Goal: Task Accomplishment & Management: Manage account settings

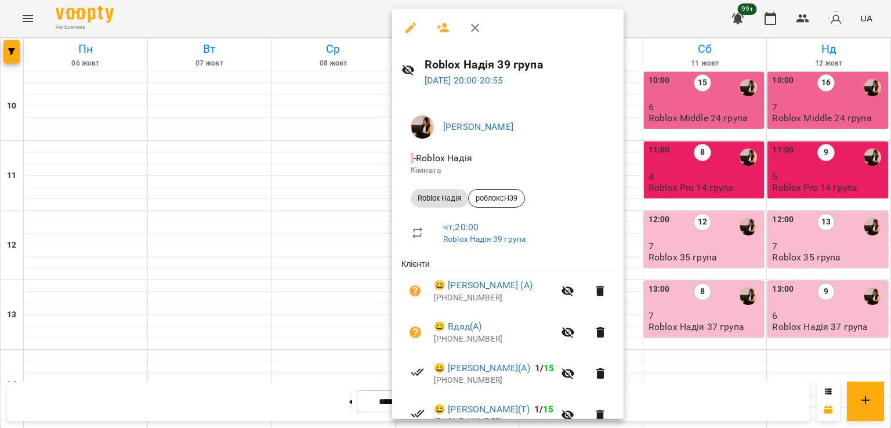
scroll to position [290, 0]
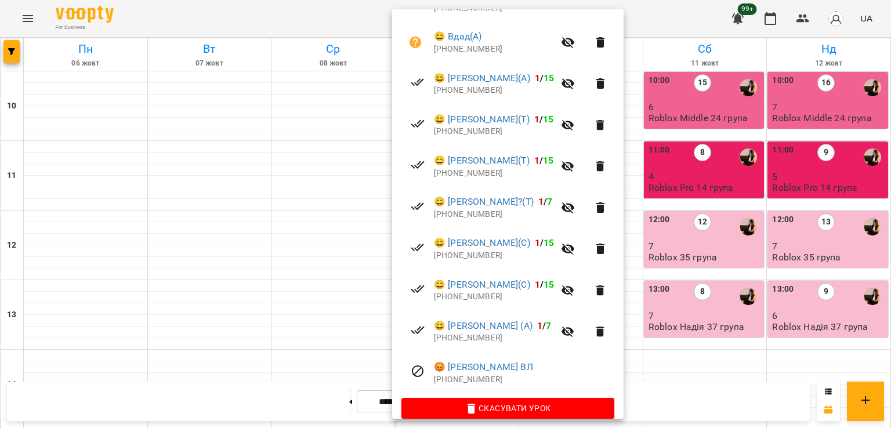
click at [8, 42] on div at bounding box center [445, 214] width 891 height 428
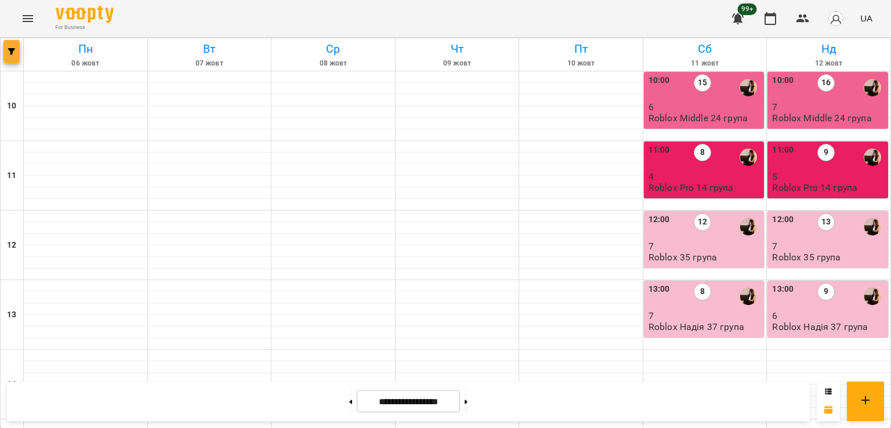
click at [12, 46] on button "button" at bounding box center [11, 51] width 16 height 23
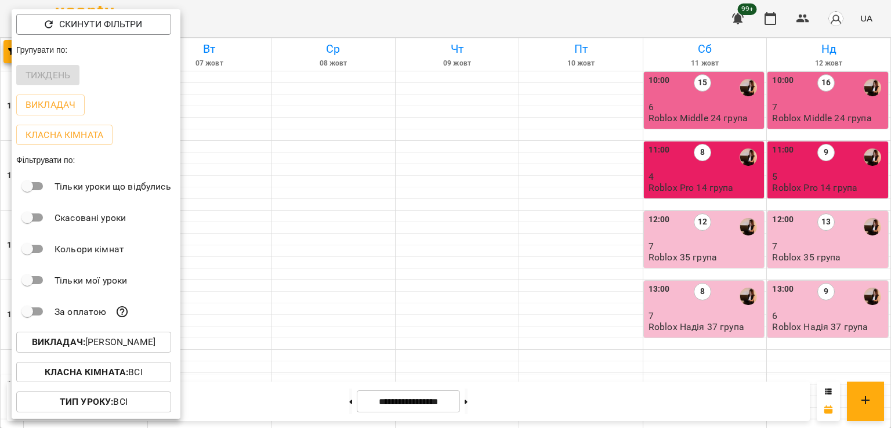
click at [117, 338] on p "Викладач : Надія Шрай" at bounding box center [94, 342] width 124 height 14
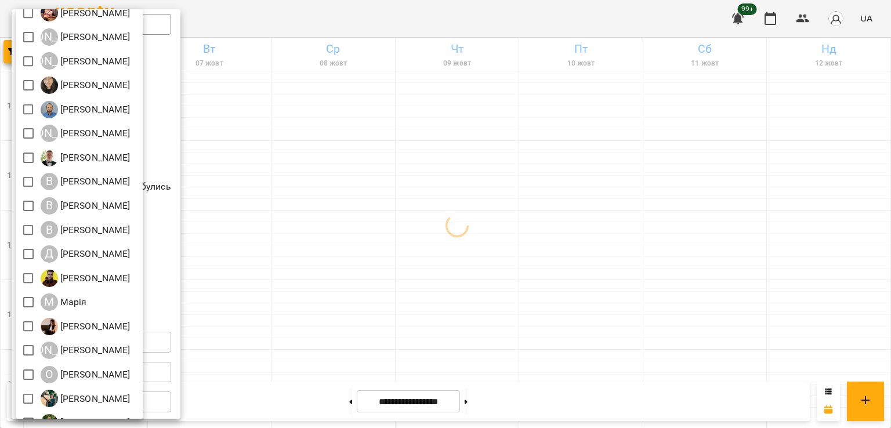
scroll to position [130, 0]
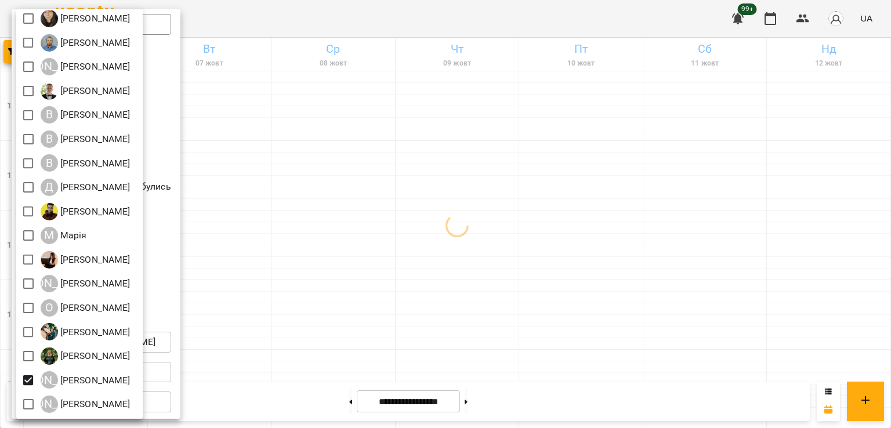
click at [437, 274] on div at bounding box center [445, 214] width 891 height 428
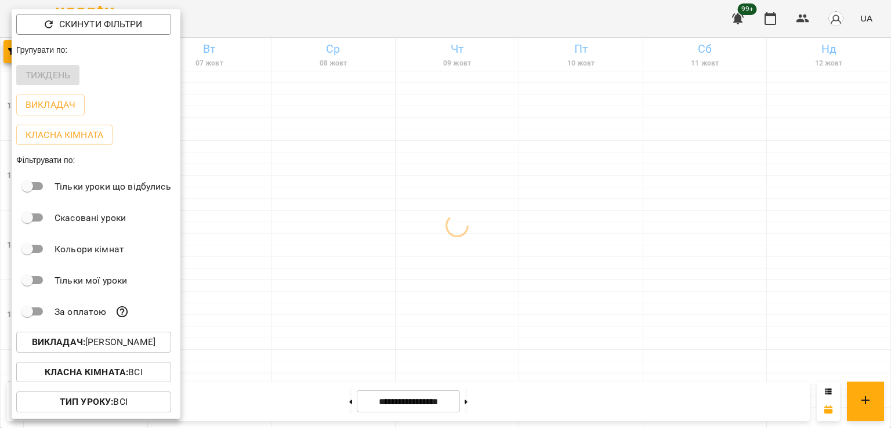
click at [447, 273] on div at bounding box center [445, 214] width 891 height 428
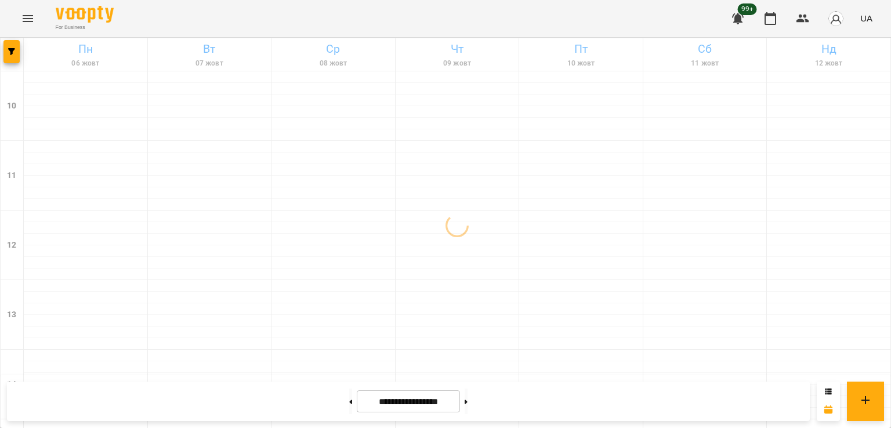
scroll to position [464, 0]
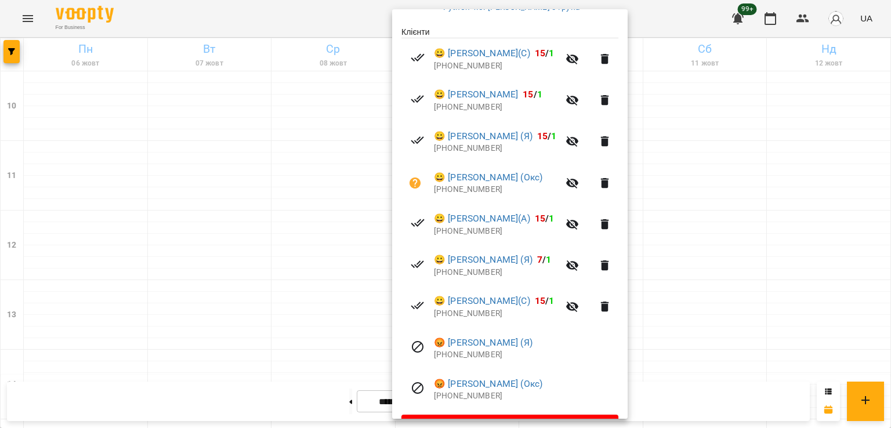
scroll to position [264, 0]
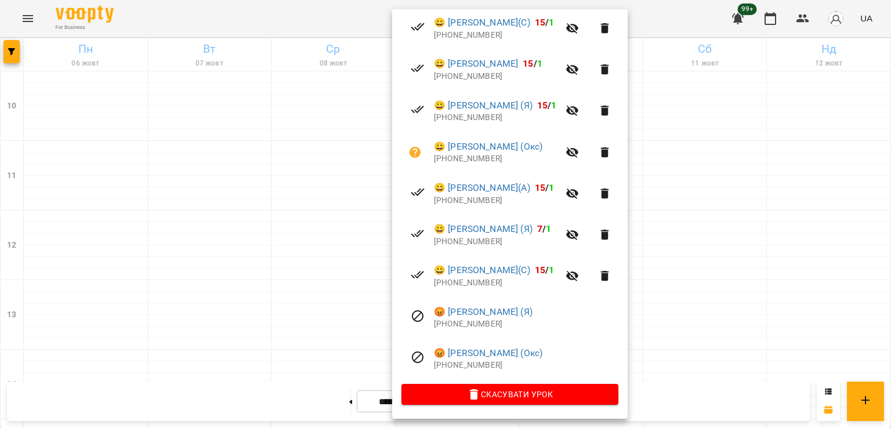
click at [346, 236] on div at bounding box center [445, 214] width 891 height 428
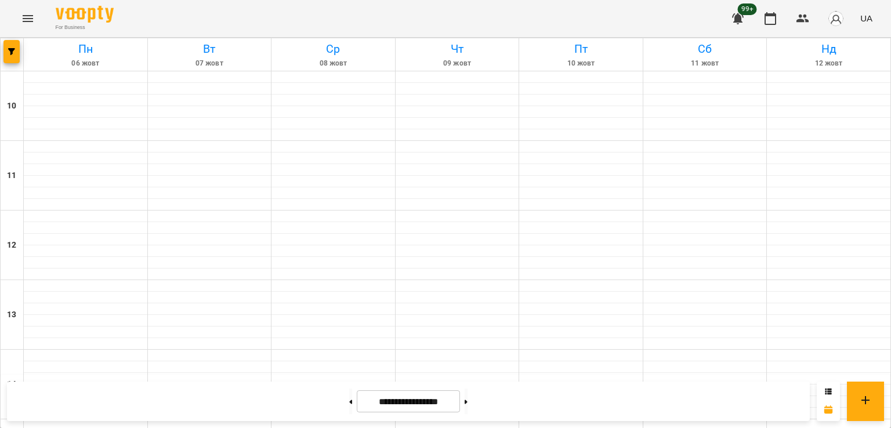
click at [20, 53] on div at bounding box center [12, 54] width 23 height 32
click at [17, 50] on span "button" at bounding box center [11, 51] width 16 height 7
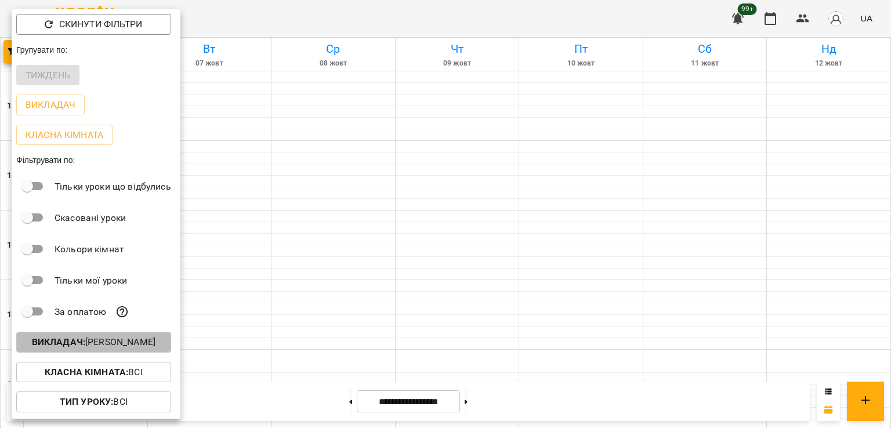
click at [131, 346] on p "Викладач : Юрій Шпак" at bounding box center [94, 342] width 124 height 14
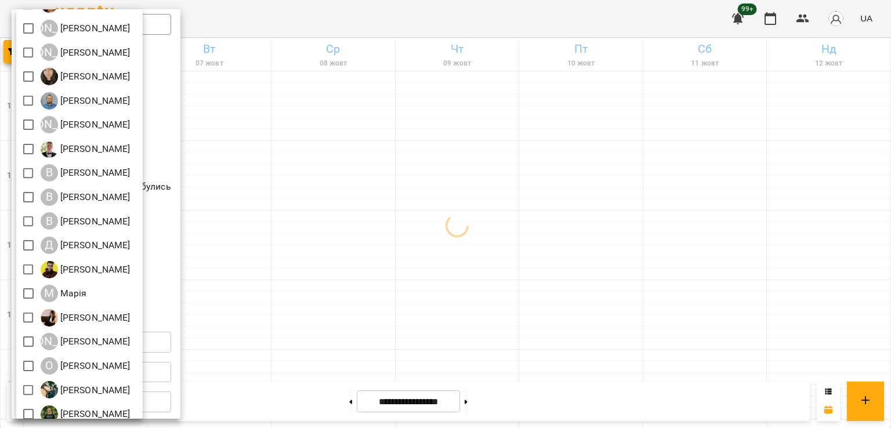
scroll to position [130, 0]
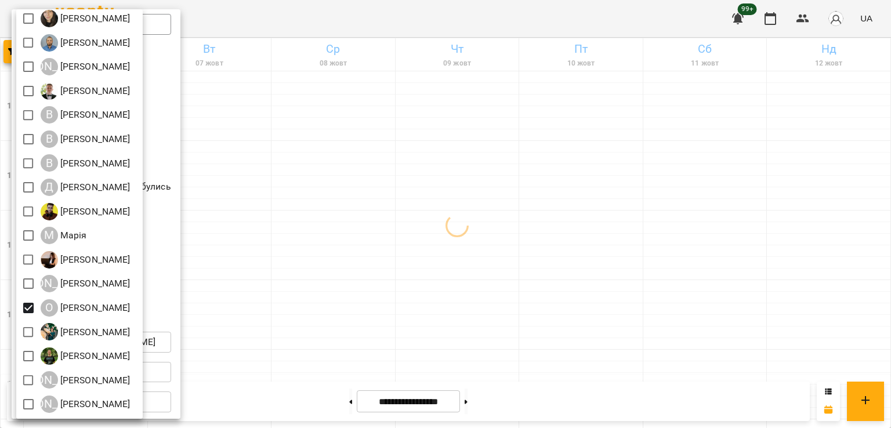
click at [546, 277] on div at bounding box center [445, 214] width 891 height 428
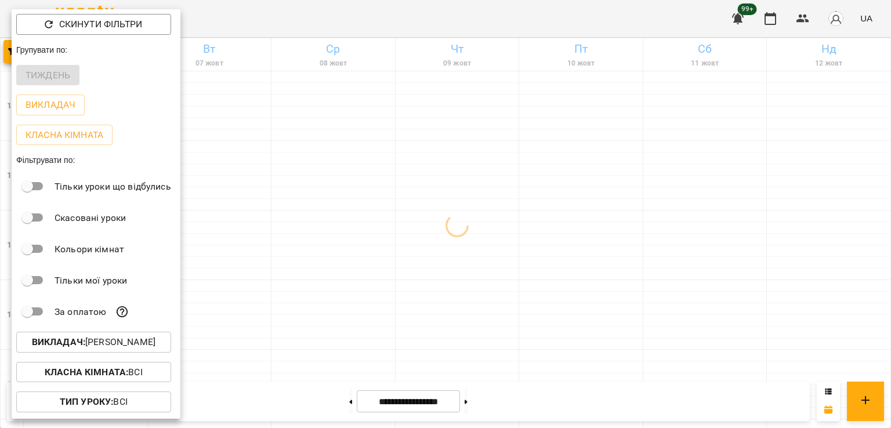
click at [481, 326] on div at bounding box center [445, 214] width 891 height 428
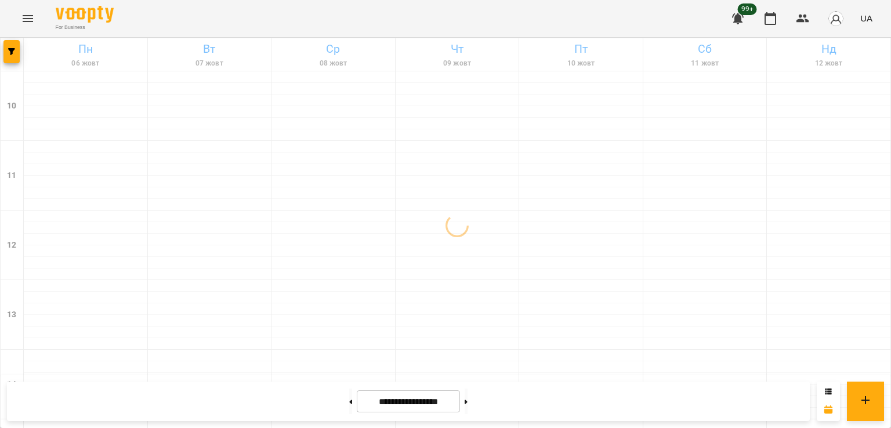
scroll to position [580, 0]
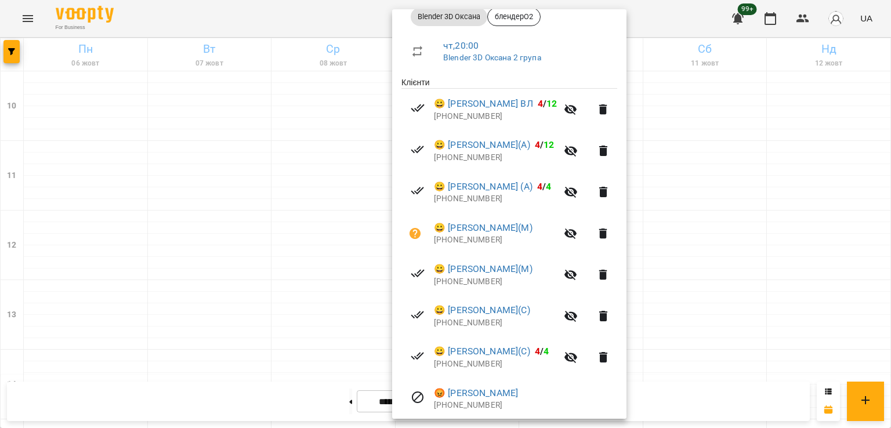
scroll to position [223, 0]
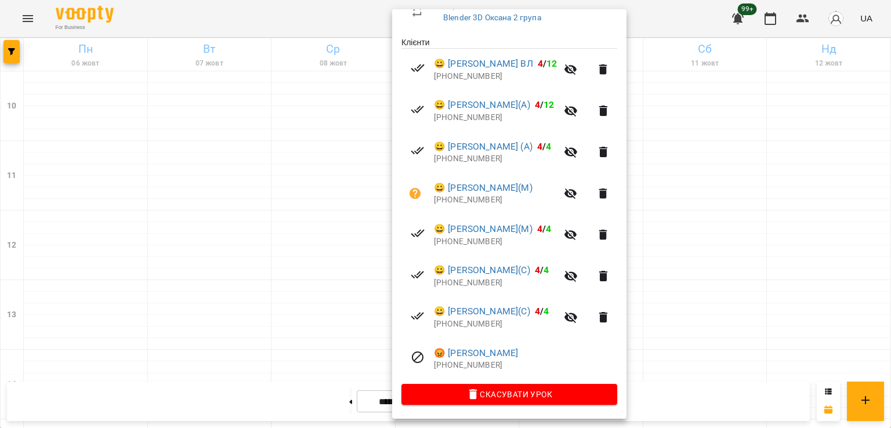
drag, startPoint x: 107, startPoint y: 200, endPoint x: 176, endPoint y: 204, distance: 68.5
click at [114, 198] on div at bounding box center [445, 214] width 891 height 428
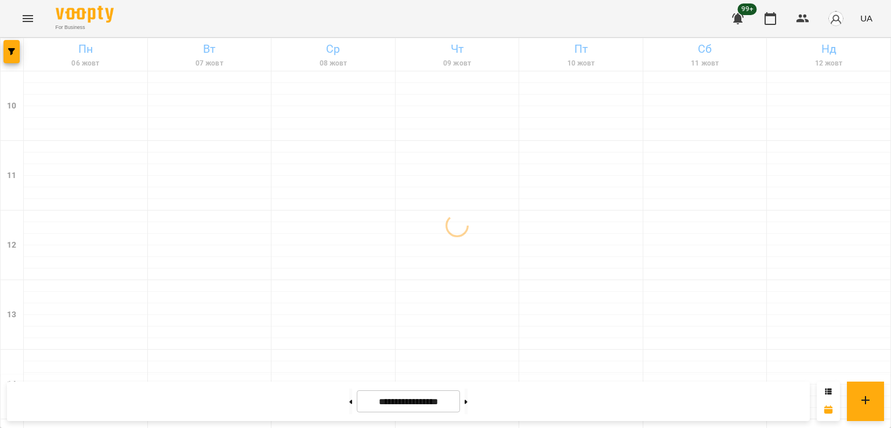
scroll to position [522, 0]
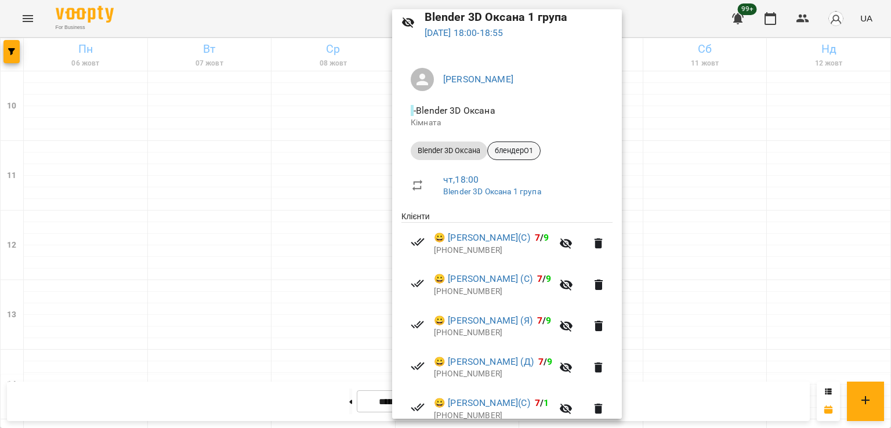
scroll to position [182, 0]
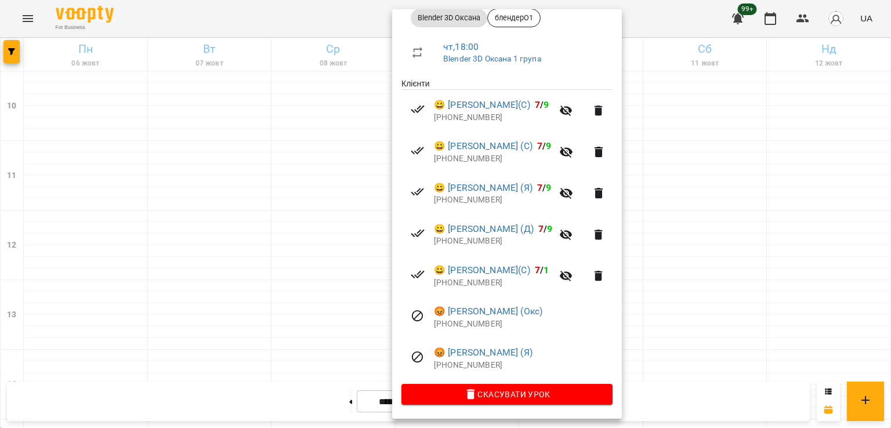
drag, startPoint x: 211, startPoint y: 272, endPoint x: 217, endPoint y: 271, distance: 5.8
click at [211, 271] on div at bounding box center [445, 214] width 891 height 428
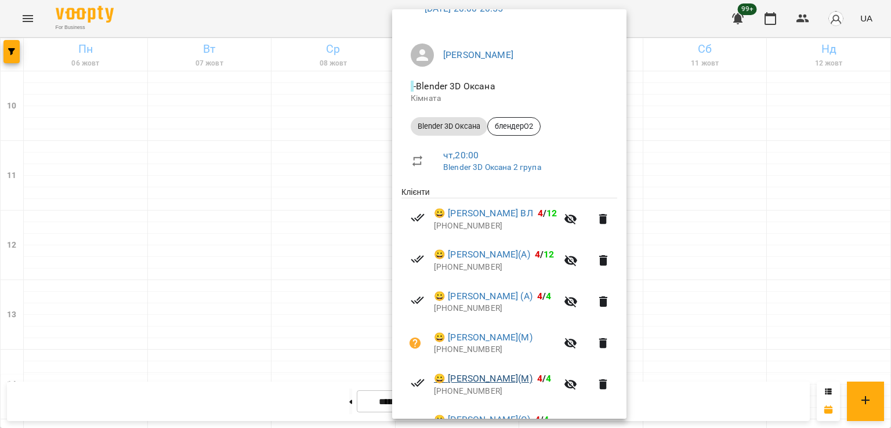
scroll to position [223, 0]
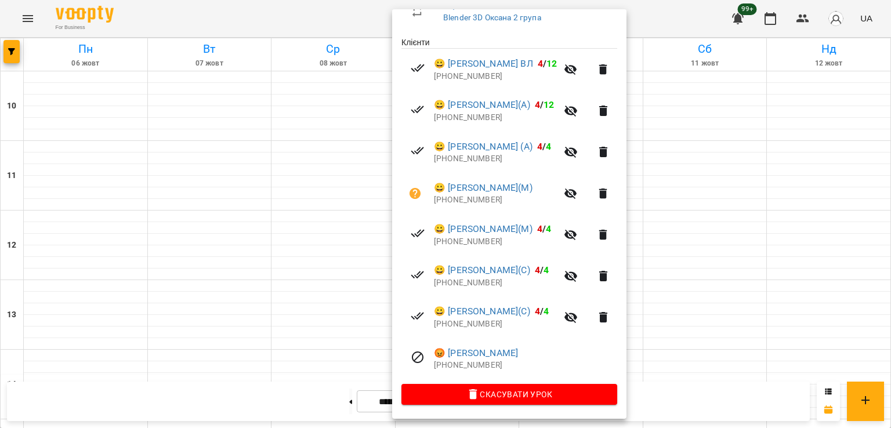
click at [151, 275] on div at bounding box center [445, 214] width 891 height 428
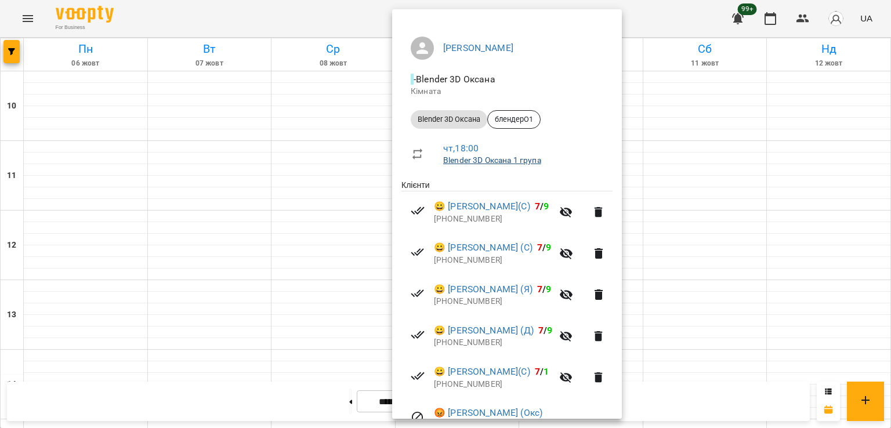
scroll to position [182, 0]
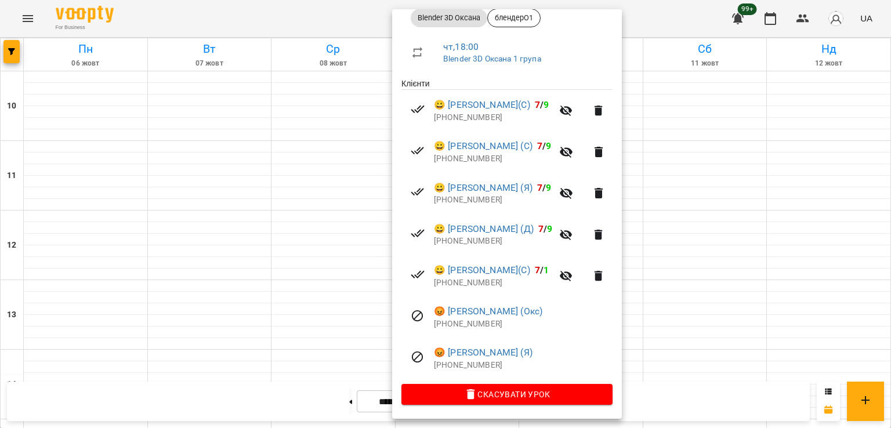
click at [297, 289] on div at bounding box center [445, 214] width 891 height 428
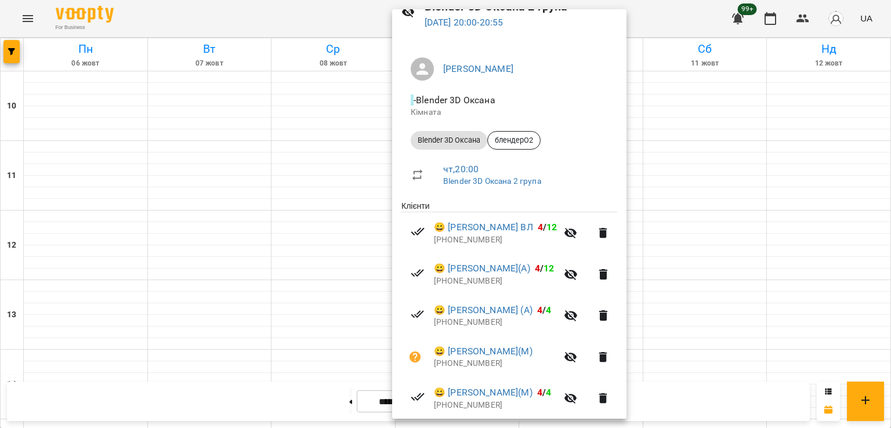
scroll to position [116, 0]
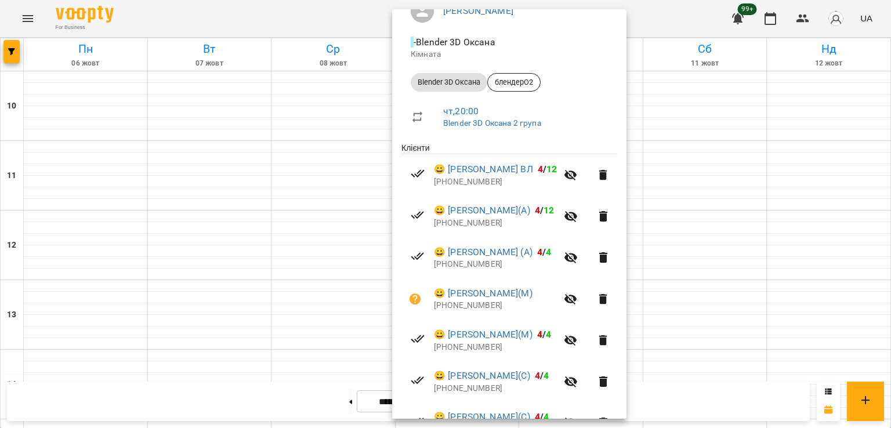
click at [165, 282] on div at bounding box center [445, 214] width 891 height 428
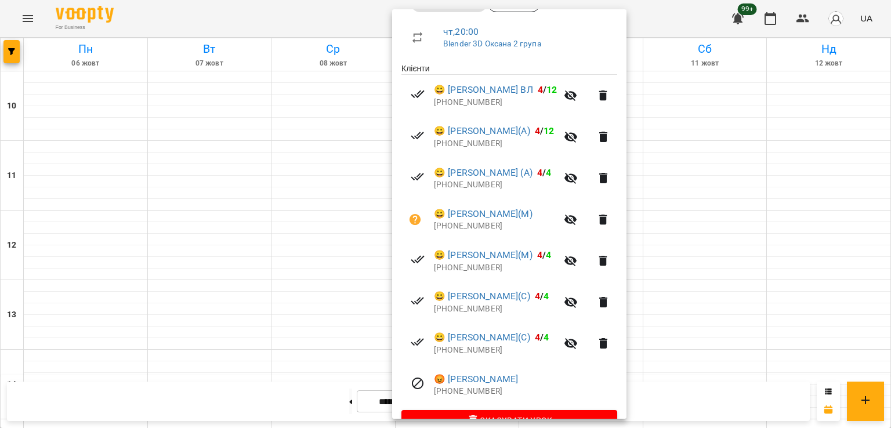
scroll to position [223, 0]
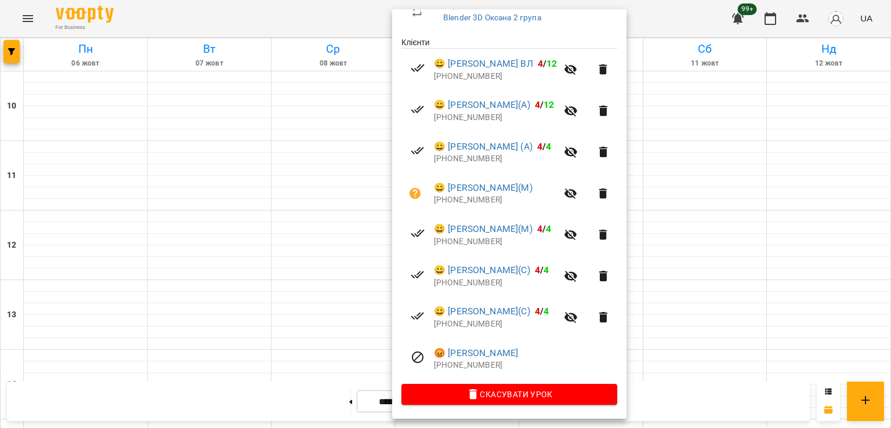
click at [200, 288] on div at bounding box center [445, 214] width 891 height 428
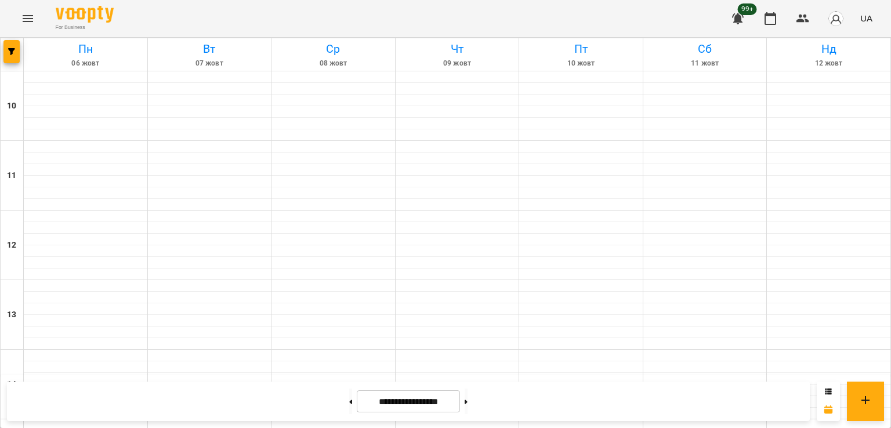
scroll to position [464, 0]
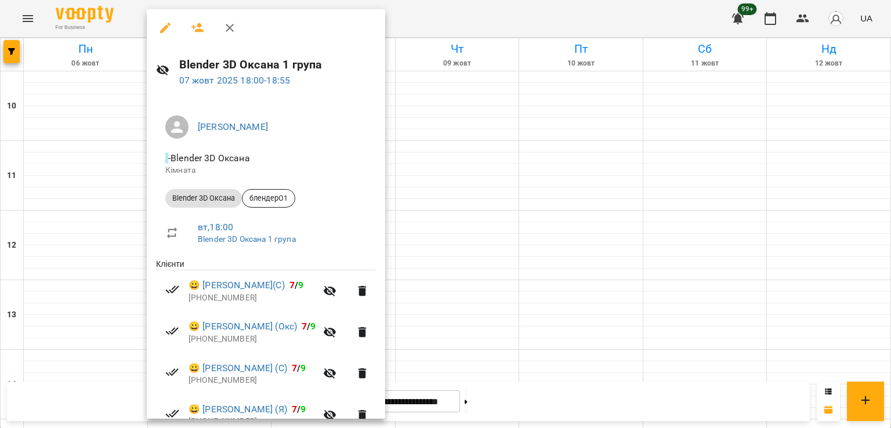
drag, startPoint x: 434, startPoint y: 195, endPoint x: 443, endPoint y: 200, distance: 10.4
click at [434, 195] on div at bounding box center [445, 214] width 891 height 428
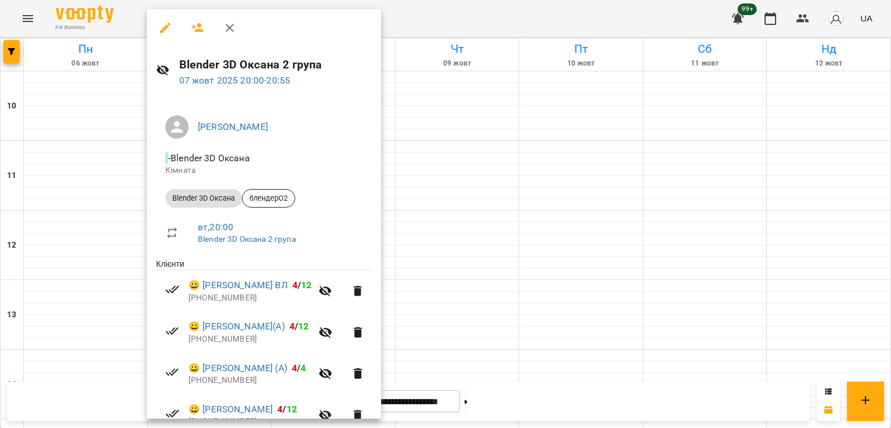
drag, startPoint x: 515, startPoint y: 340, endPoint x: 491, endPoint y: 341, distance: 24.4
click at [514, 341] on div at bounding box center [445, 214] width 891 height 428
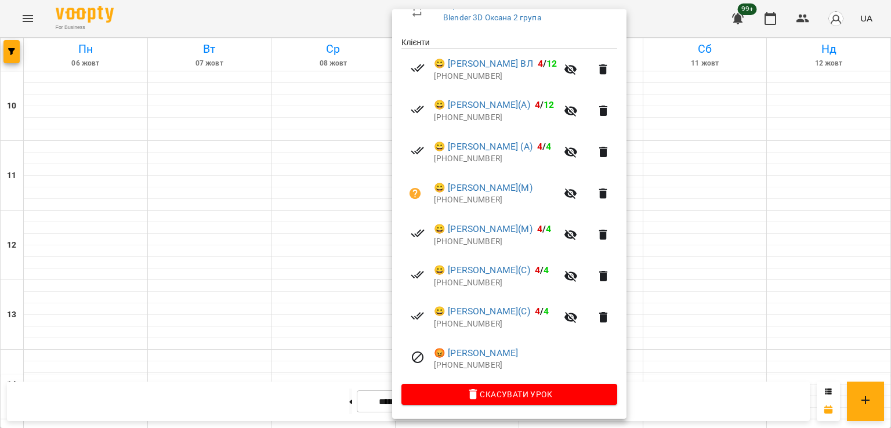
scroll to position [223, 0]
click at [173, 196] on div at bounding box center [445, 214] width 891 height 428
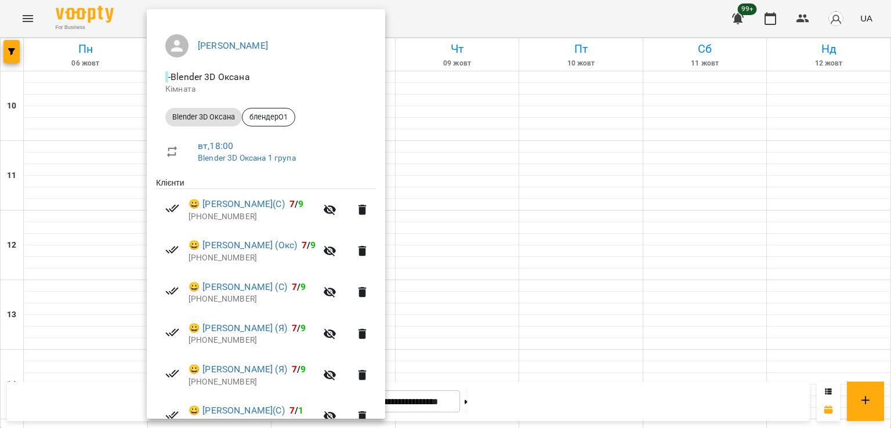
scroll to position [182, 0]
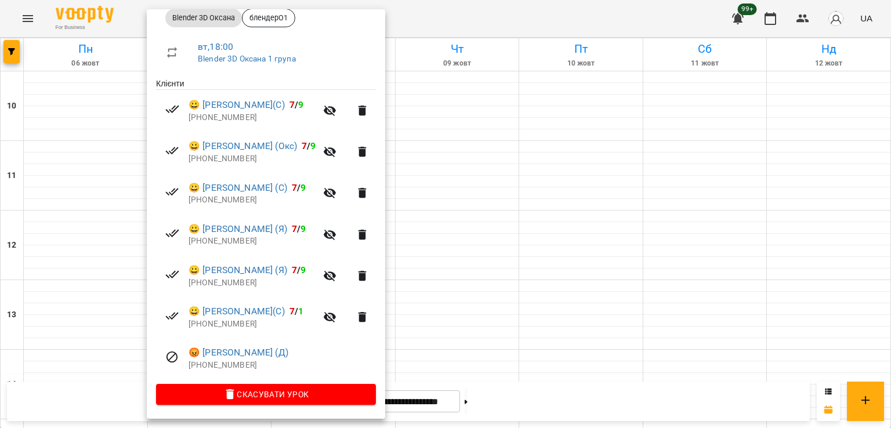
click at [462, 348] on div at bounding box center [445, 214] width 891 height 428
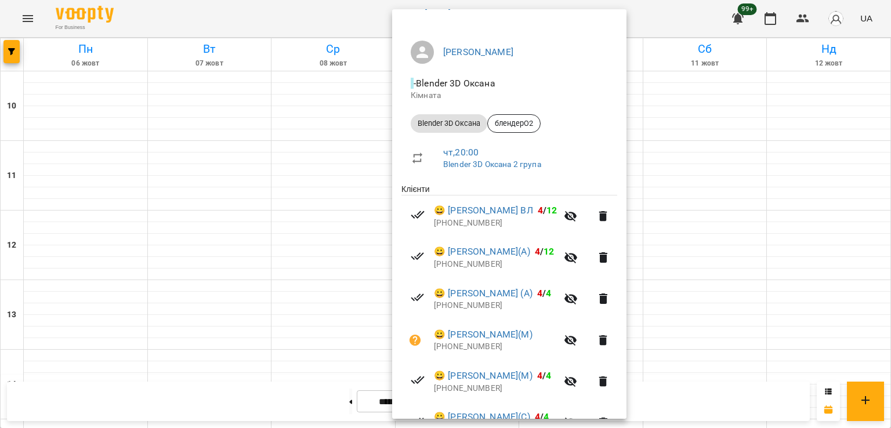
scroll to position [223, 0]
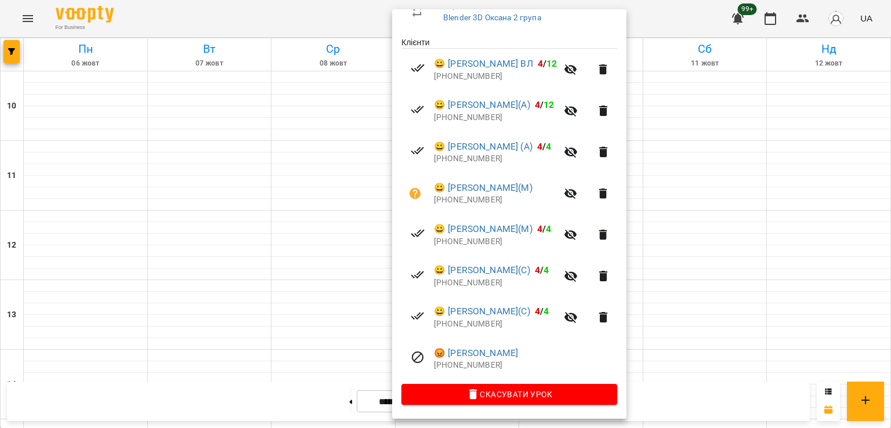
click at [211, 186] on div at bounding box center [445, 214] width 891 height 428
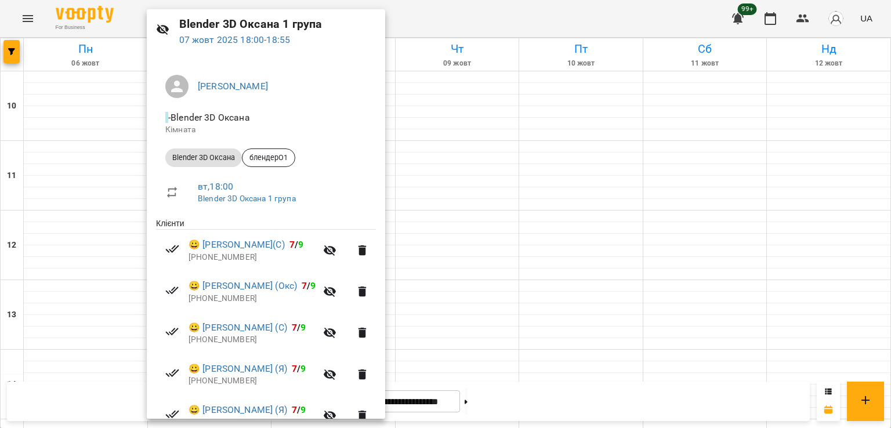
scroll to position [182, 0]
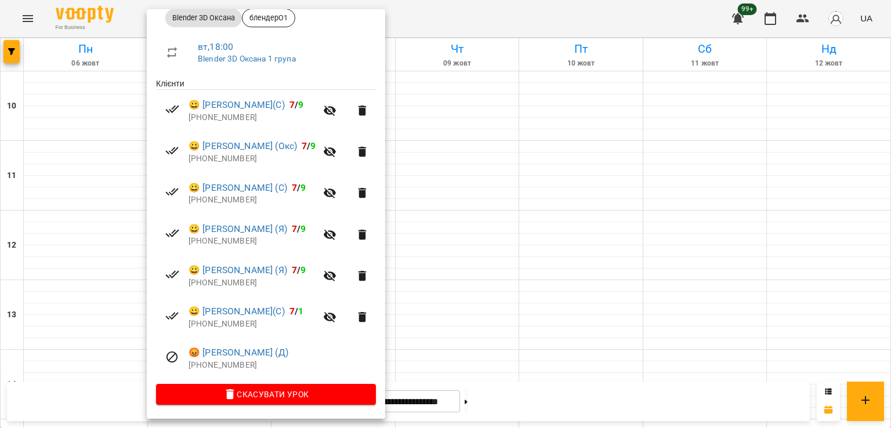
drag, startPoint x: 469, startPoint y: 194, endPoint x: 448, endPoint y: 182, distance: 23.7
click at [468, 192] on div at bounding box center [445, 214] width 891 height 428
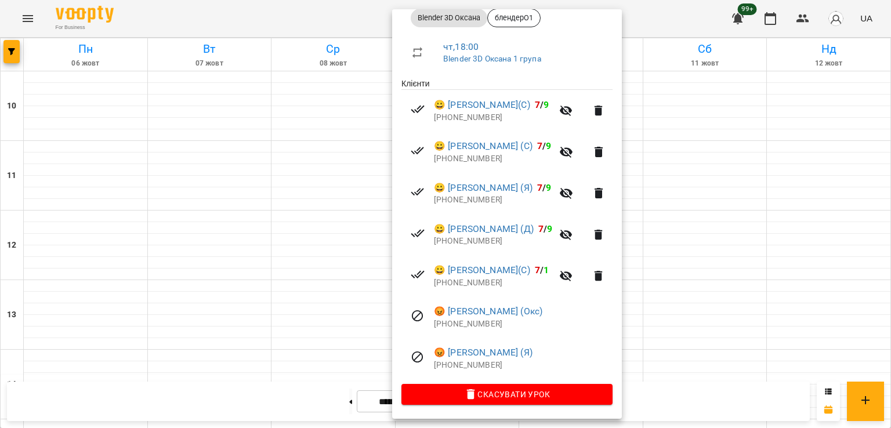
click at [193, 215] on div at bounding box center [445, 214] width 891 height 428
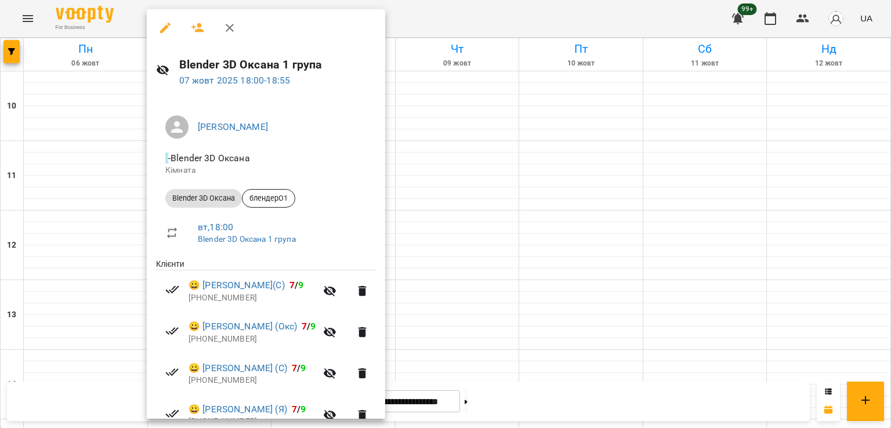
click at [467, 182] on div at bounding box center [445, 214] width 891 height 428
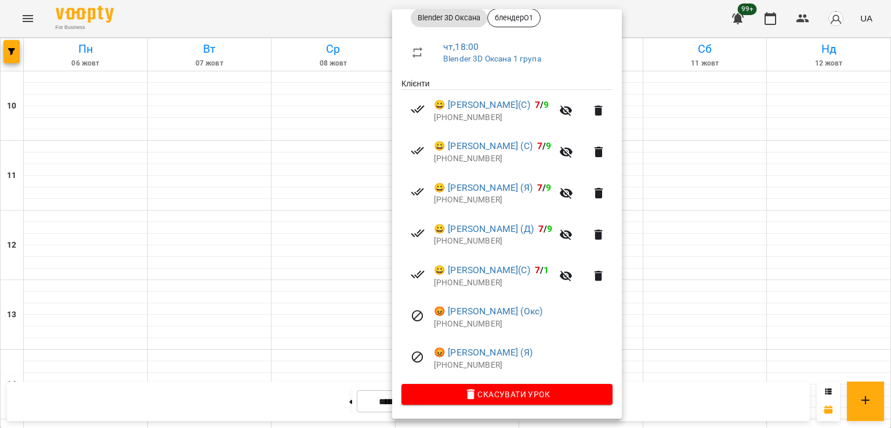
click at [200, 343] on div at bounding box center [445, 214] width 891 height 428
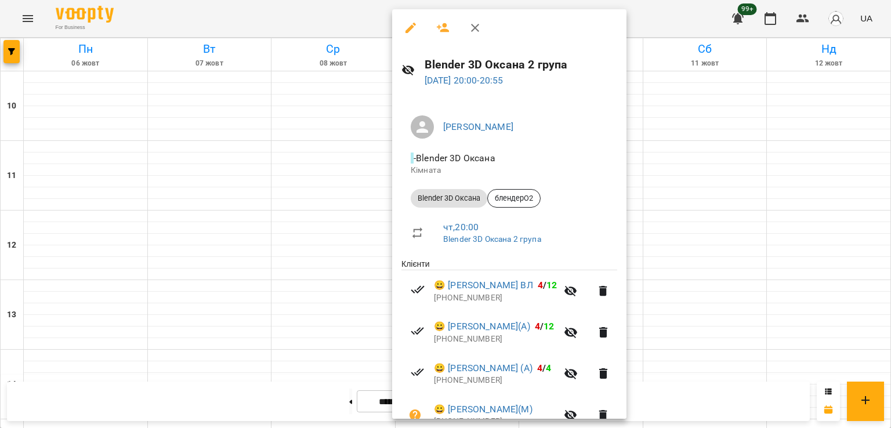
click at [248, 318] on div at bounding box center [445, 214] width 891 height 428
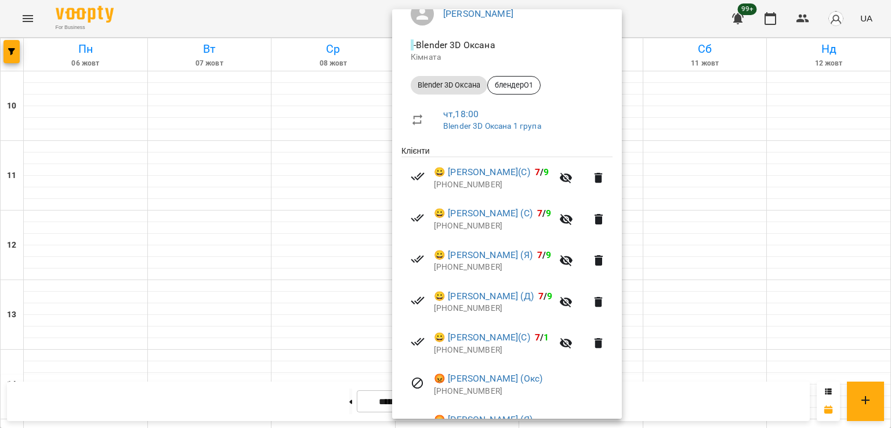
scroll to position [116, 0]
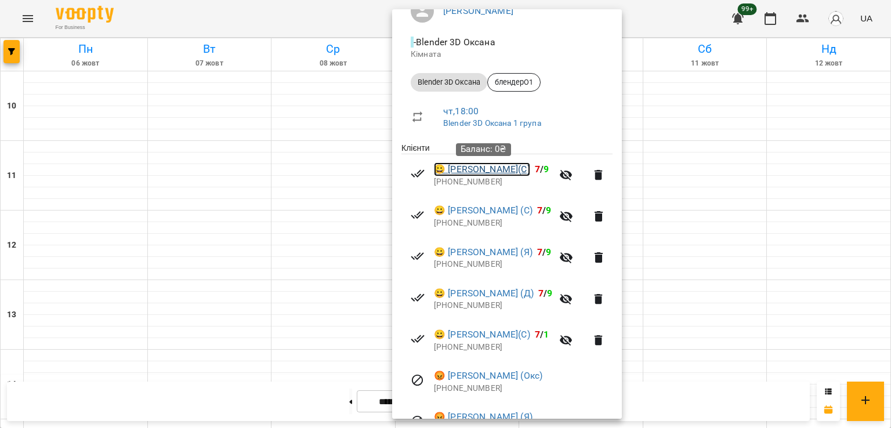
click at [492, 170] on link "😀 Аліса Шевченко(С)" at bounding box center [482, 169] width 96 height 14
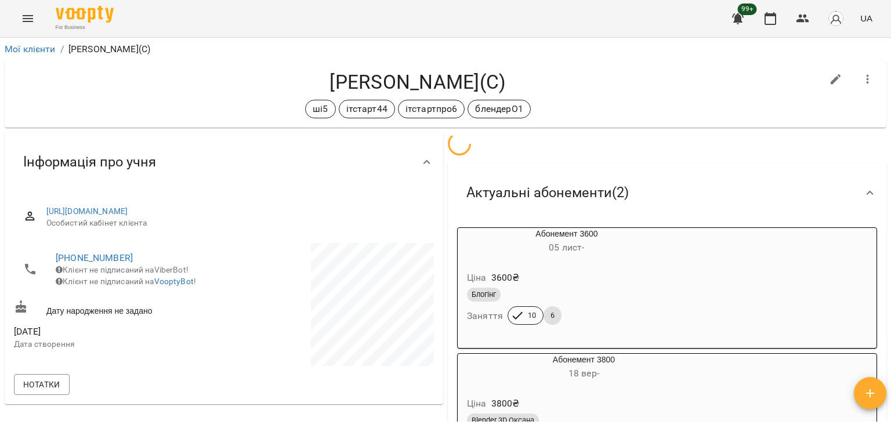
click at [828, 72] on button "button" at bounding box center [836, 80] width 28 height 28
select select "**"
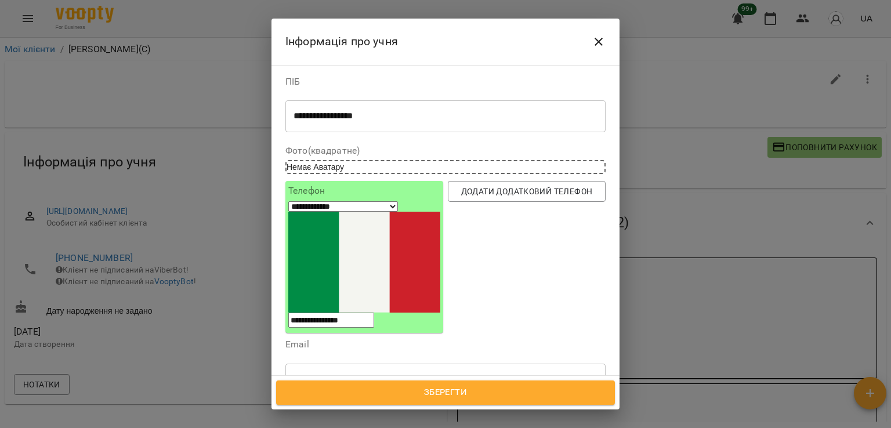
click at [482, 427] on icon at bounding box center [478, 434] width 8 height 8
click at [493, 424] on div "ші5 ітстарт44 ітстартпро6" at bounding box center [424, 433] width 277 height 19
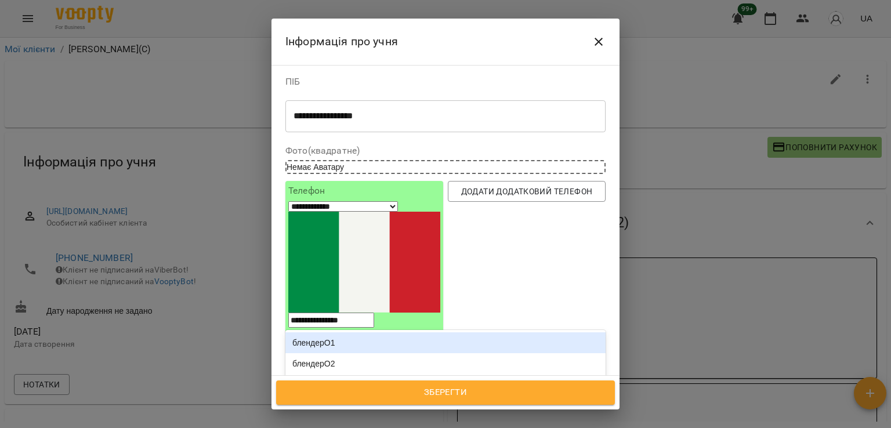
type input "*********"
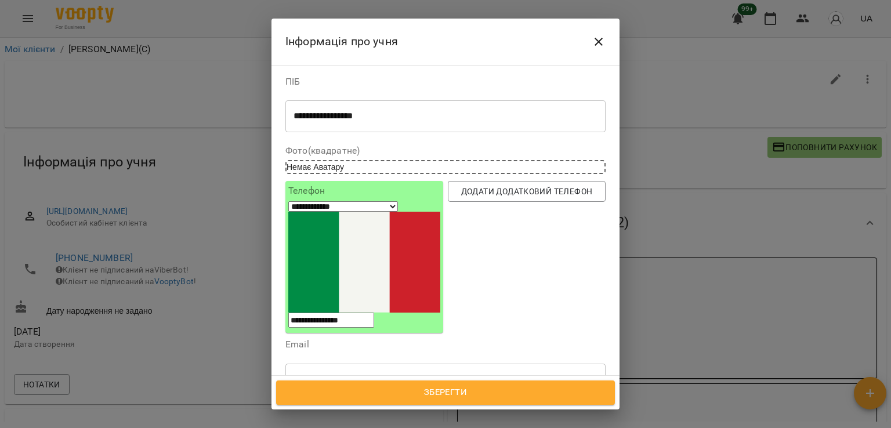
click at [327, 395] on div "блендерО2" at bounding box center [445, 405] width 320 height 21
click at [468, 393] on span "Зберегти" at bounding box center [445, 392] width 313 height 15
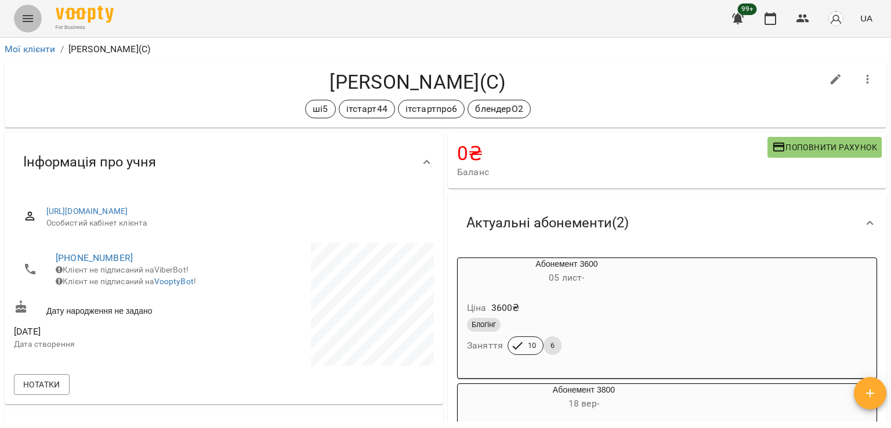
click at [22, 26] on button "Menu" at bounding box center [28, 19] width 28 height 28
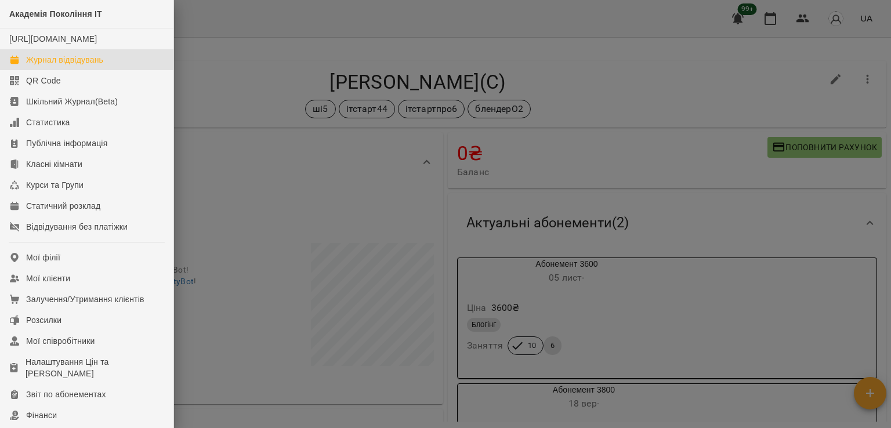
click at [96, 66] on div "Журнал відвідувань" at bounding box center [64, 60] width 77 height 12
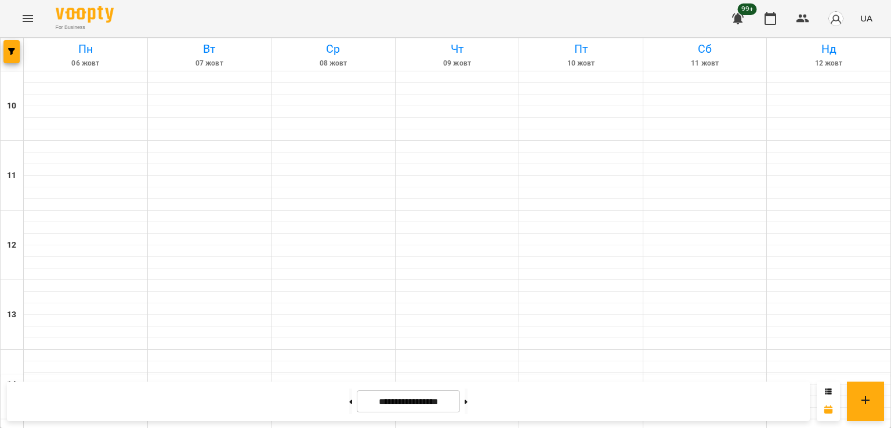
scroll to position [580, 0]
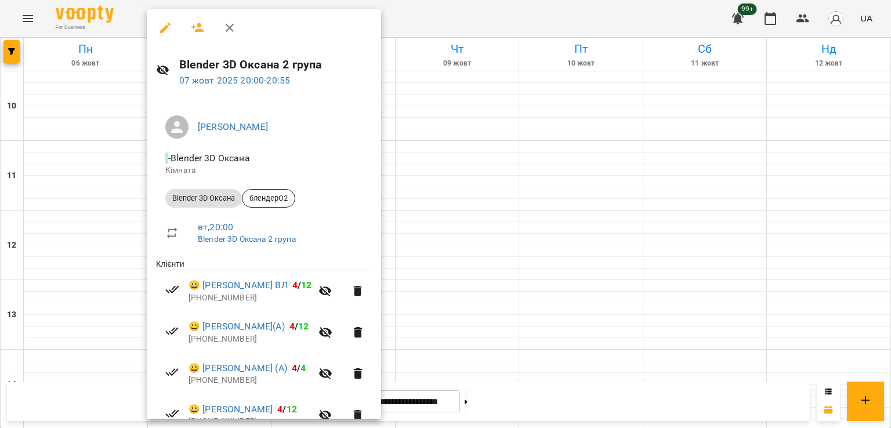
click at [450, 212] on div at bounding box center [445, 214] width 891 height 428
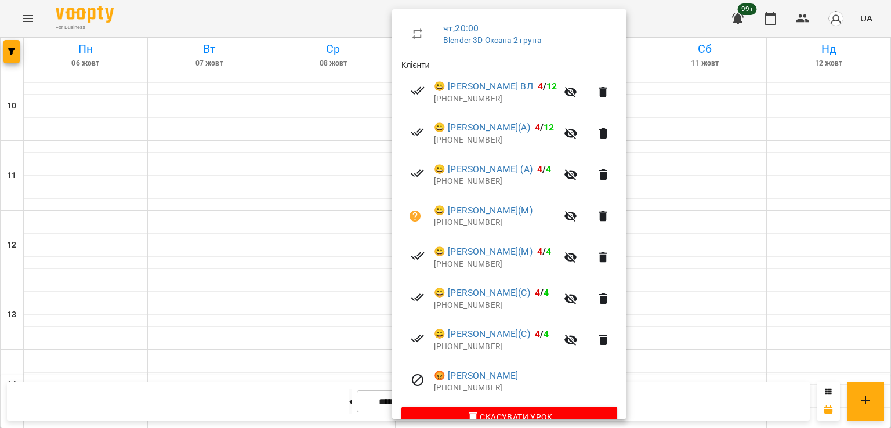
scroll to position [223, 0]
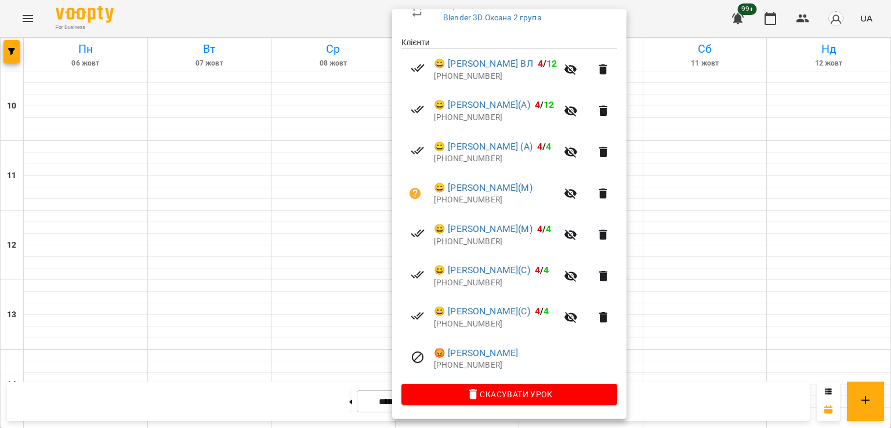
click at [470, 280] on p "[PHONE_NUMBER]" at bounding box center [495, 283] width 123 height 12
copy p "380671476262"
click at [144, 202] on div at bounding box center [445, 214] width 891 height 428
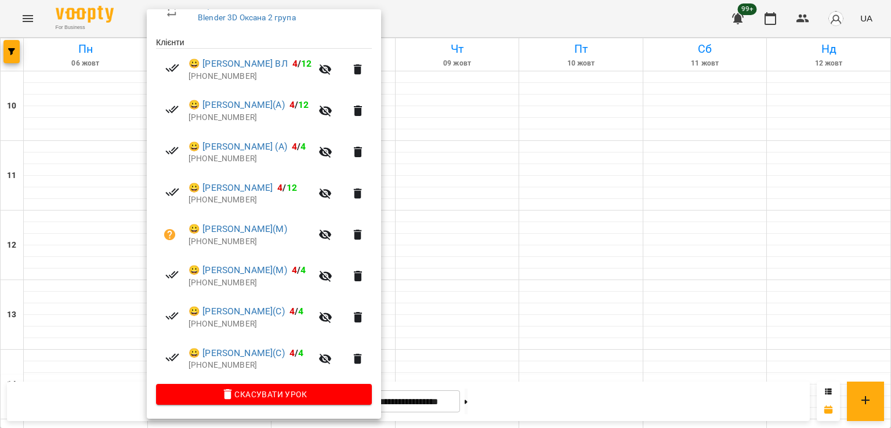
click at [237, 366] on p "[PHONE_NUMBER]" at bounding box center [249, 366] width 123 height 12
copy p "380989762393"
click at [471, 230] on div at bounding box center [445, 214] width 891 height 428
